Goal: Information Seeking & Learning: Stay updated

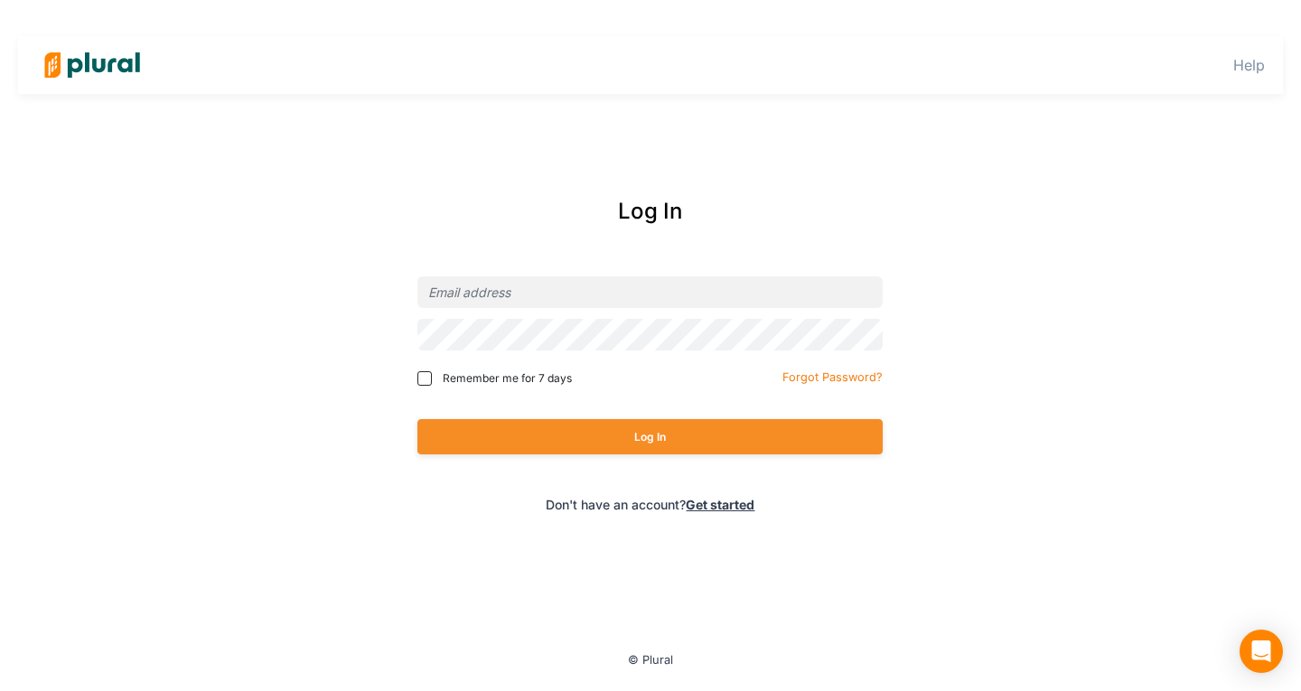
click at [478, 374] on span "Remember me for 7 days" at bounding box center [507, 379] width 129 height 16
click at [432, 374] on input "Remember me for 7 days" at bounding box center [425, 378] width 14 height 14
checkbox input "true"
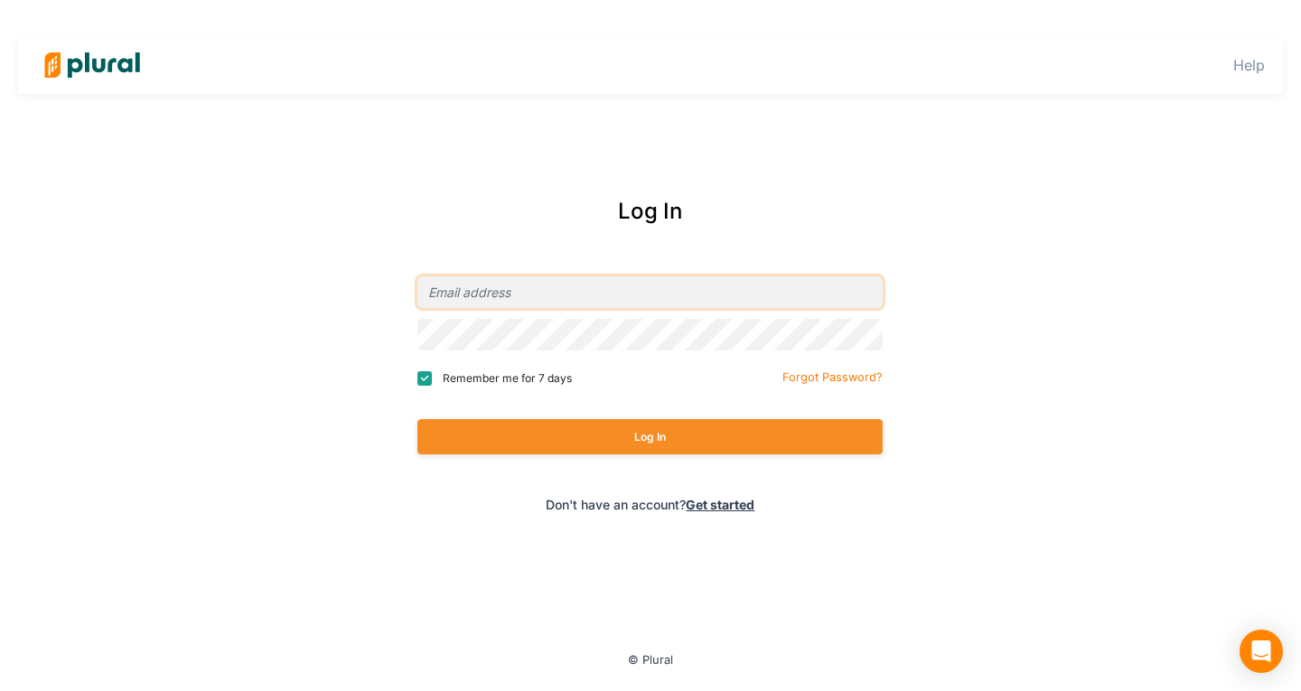
click at [464, 292] on input "email" at bounding box center [650, 293] width 465 height 32
type input "[EMAIL_ADDRESS][PERSON_NAME][DOMAIN_NAME]"
click at [418, 419] on button "Log In" at bounding box center [650, 436] width 465 height 35
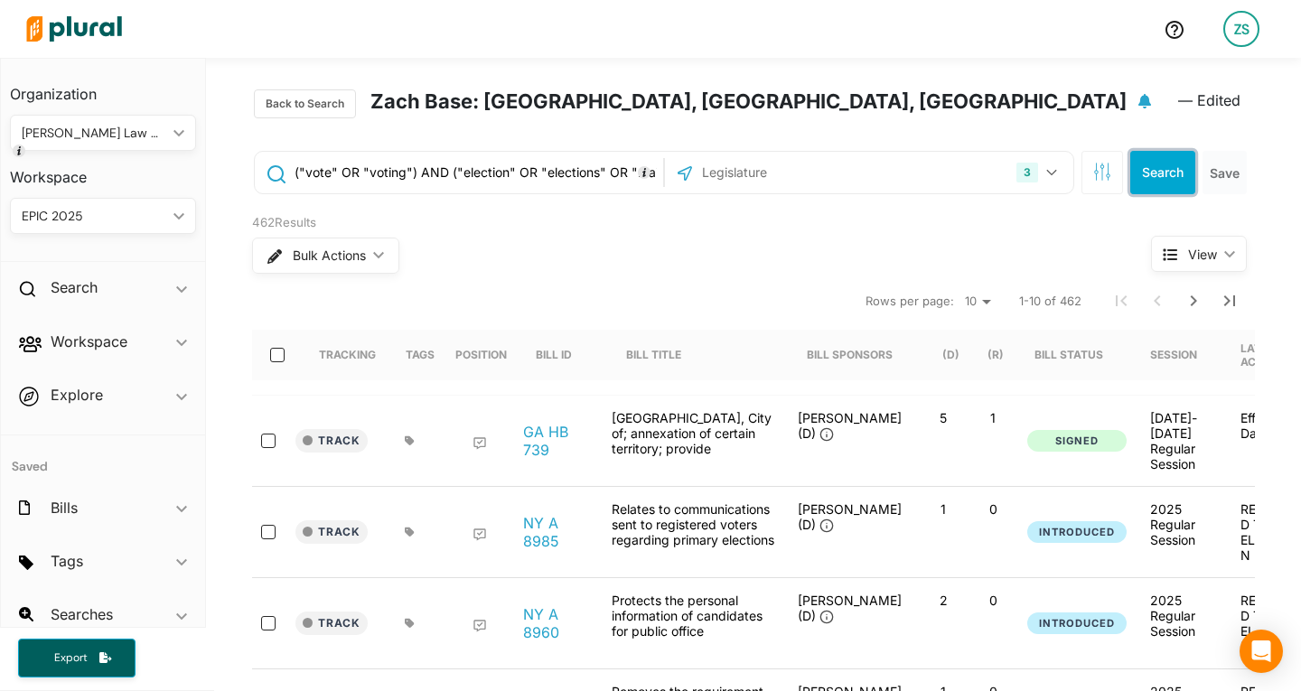
click at [1152, 183] on button "Search" at bounding box center [1163, 172] width 65 height 43
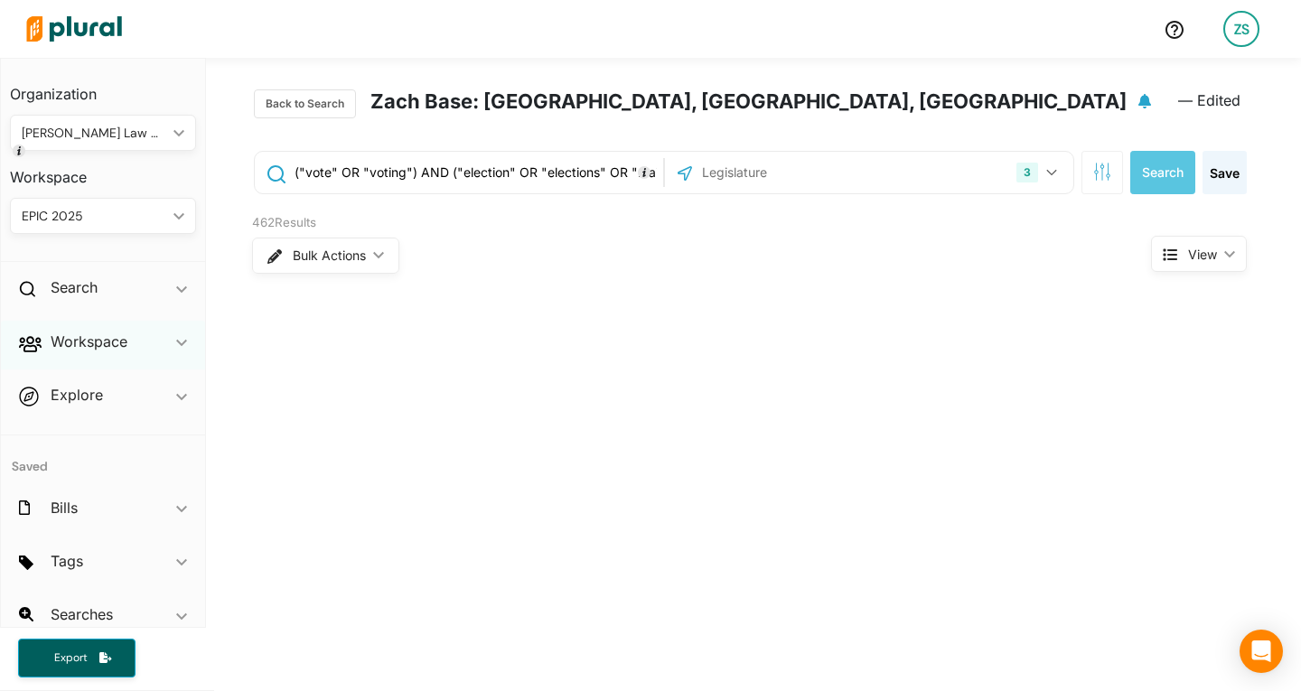
click at [112, 355] on div "Workspace ic_keyboard_arrow_down" at bounding box center [103, 345] width 204 height 49
click at [79, 401] on h4 "Bills" at bounding box center [107, 407] width 159 height 17
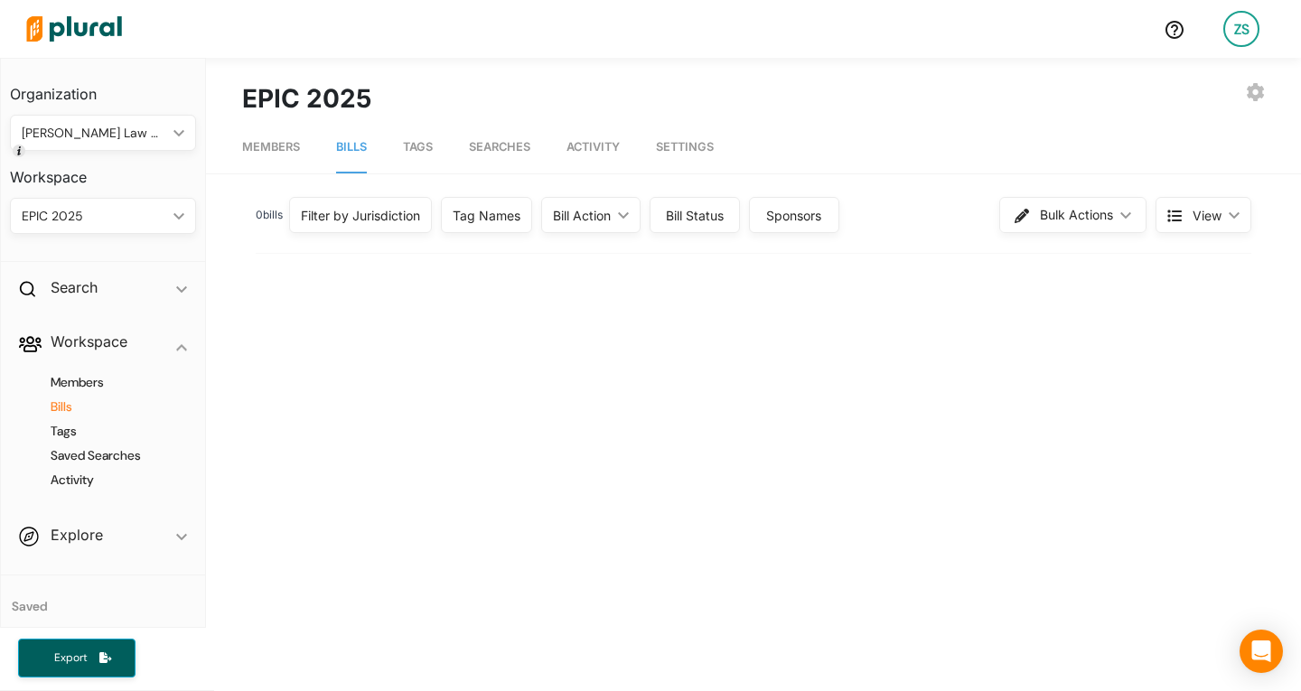
click at [420, 208] on div "Filter by Jurisdiction" at bounding box center [360, 215] width 119 height 19
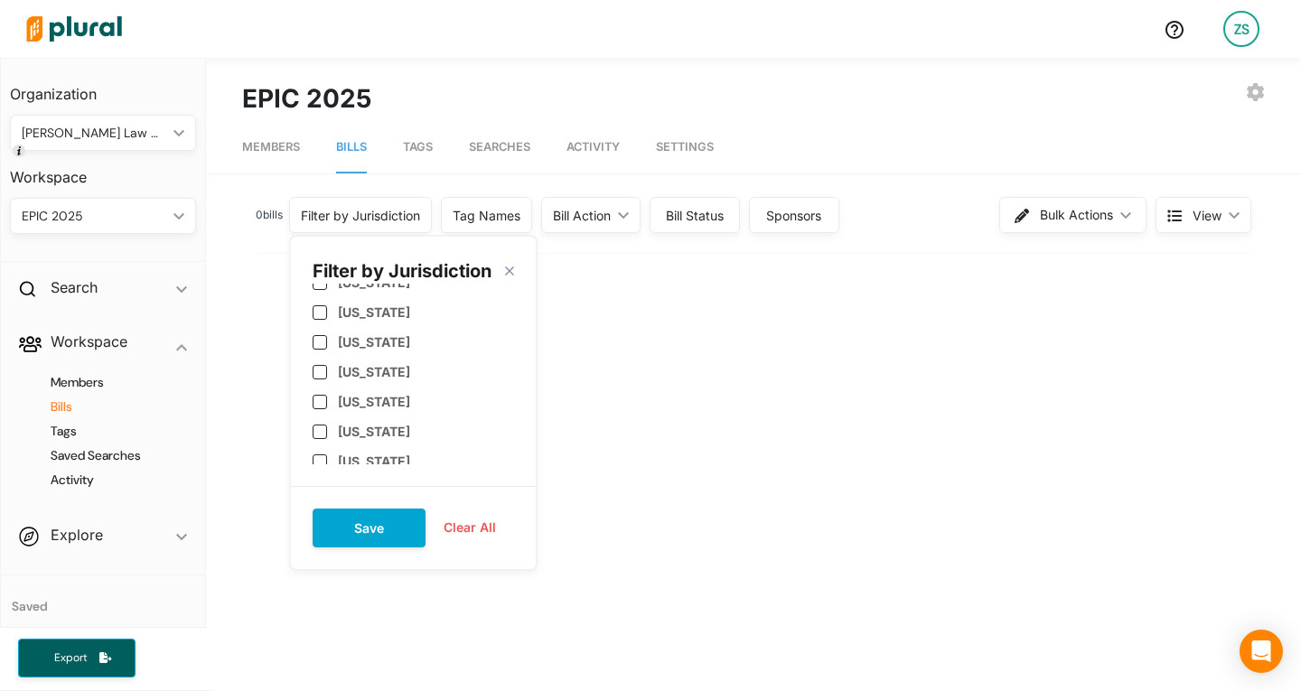
scroll to position [660, 0]
click at [376, 374] on label "[US_STATE]" at bounding box center [374, 369] width 72 height 15
checkbox input "true"
click at [376, 404] on label "[US_STATE]" at bounding box center [374, 398] width 72 height 15
checkbox input "true"
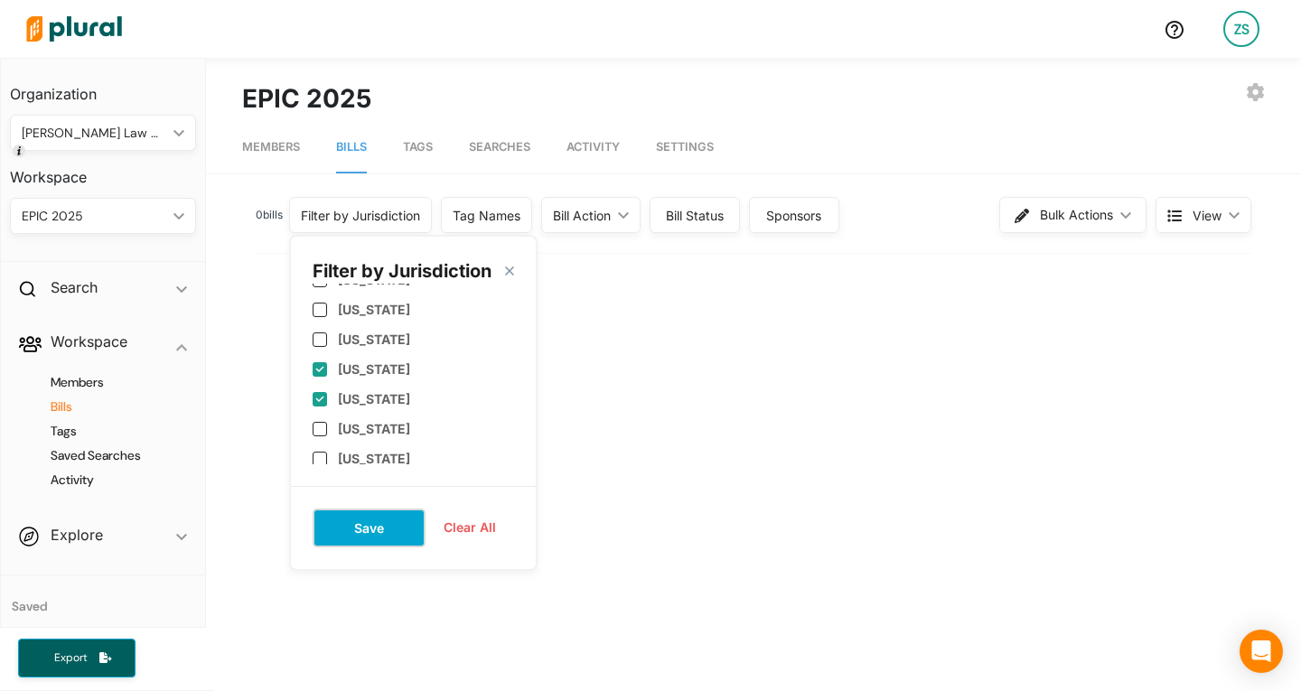
click at [388, 527] on button "Save" at bounding box center [369, 528] width 113 height 39
